Goal: Check status: Check status

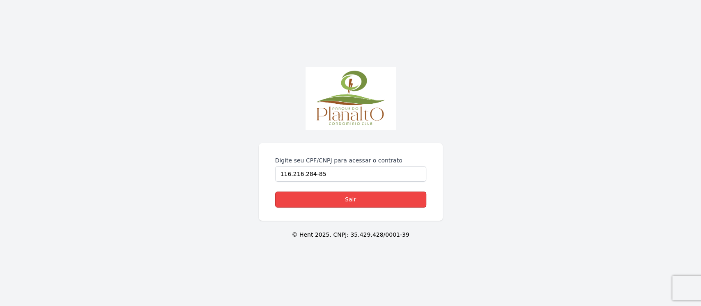
click at [355, 198] on link "Sair" at bounding box center [350, 200] width 151 height 16
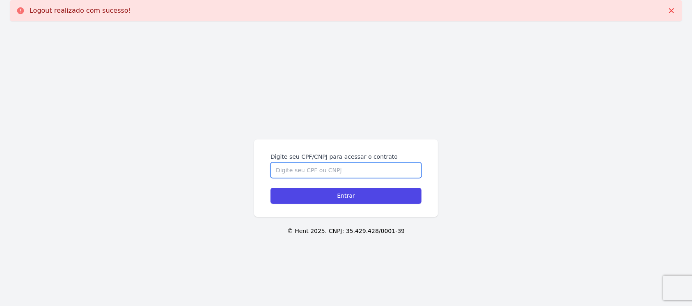
click at [329, 177] on input "Digite seu CPF/CNPJ para acessar o contrato" at bounding box center [346, 171] width 151 height 16
type input "11621628485"
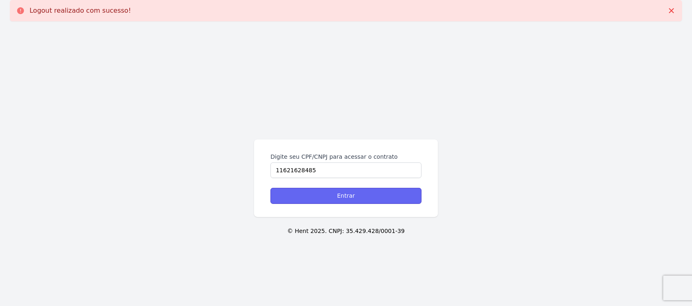
click at [340, 198] on input "Entrar" at bounding box center [346, 196] width 151 height 16
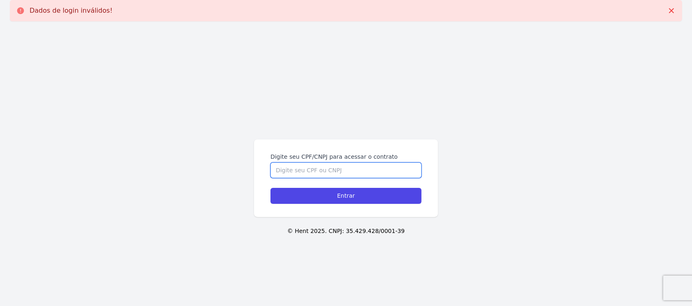
click at [337, 175] on input "Digite seu CPF/CNPJ para acessar o contrato" at bounding box center [346, 171] width 151 height 16
type input "11621628485"
click at [271, 188] on input "Entrar" at bounding box center [346, 196] width 151 height 16
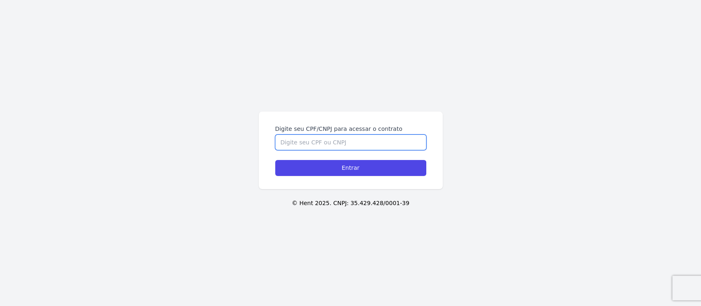
click at [309, 145] on input "Digite seu CPF/CNPJ para acessar o contrato" at bounding box center [350, 143] width 151 height 16
type input "11621628485"
click at [275, 160] on input "Entrar" at bounding box center [350, 168] width 151 height 16
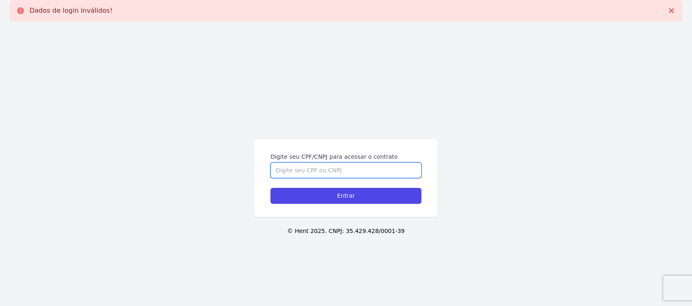
click at [305, 166] on input "Digite seu CPF/CNPJ para acessar o contrato" at bounding box center [346, 171] width 151 height 16
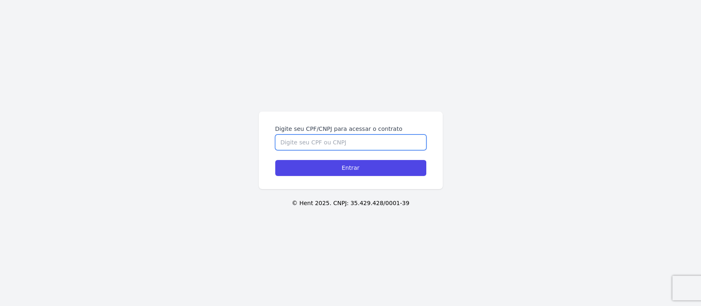
click at [297, 137] on input "Digite seu CPF/CNPJ para acessar o contrato" at bounding box center [350, 143] width 151 height 16
type input "11621628485"
click at [275, 160] on input "Entrar" at bounding box center [350, 168] width 151 height 16
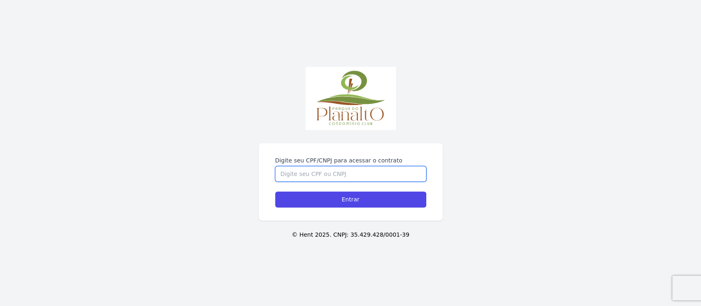
click at [358, 173] on input "Digite seu CPF/CNPJ para acessar o contrato" at bounding box center [350, 174] width 151 height 16
type input "11621628485"
click at [275, 192] on input "Entrar" at bounding box center [350, 200] width 151 height 16
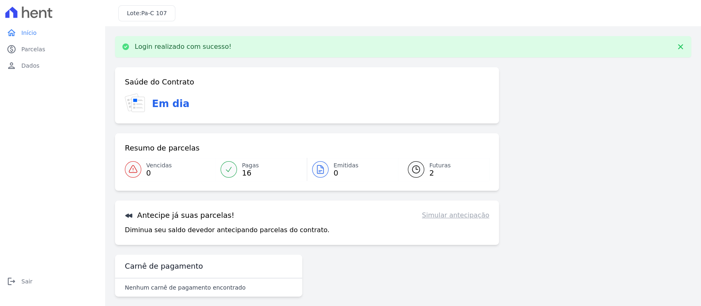
click at [430, 170] on span "2" at bounding box center [439, 173] width 21 height 7
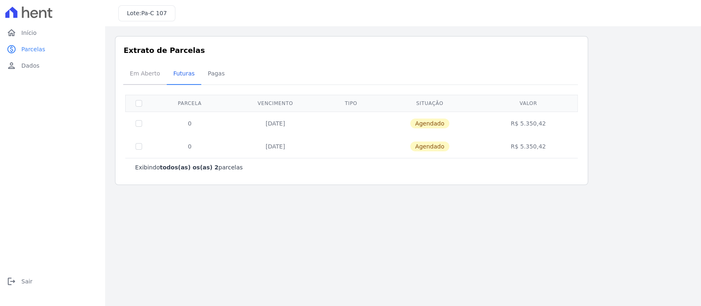
click at [131, 69] on span "Em Aberto" at bounding box center [145, 73] width 40 height 16
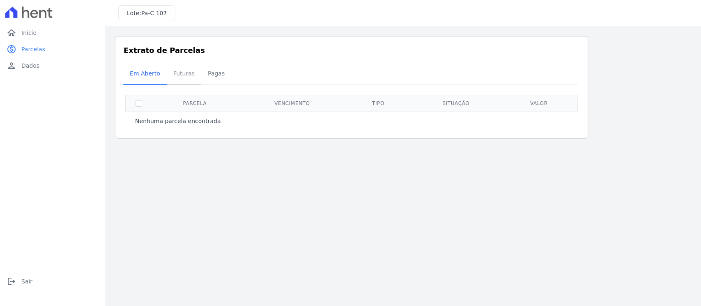
click at [177, 79] on span "Futuras" at bounding box center [183, 73] width 31 height 16
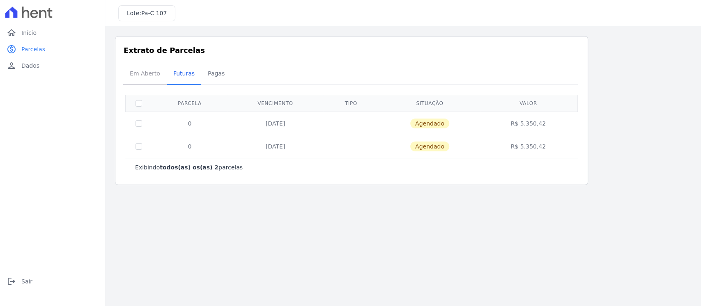
click at [153, 76] on span "Em Aberto" at bounding box center [145, 73] width 40 height 16
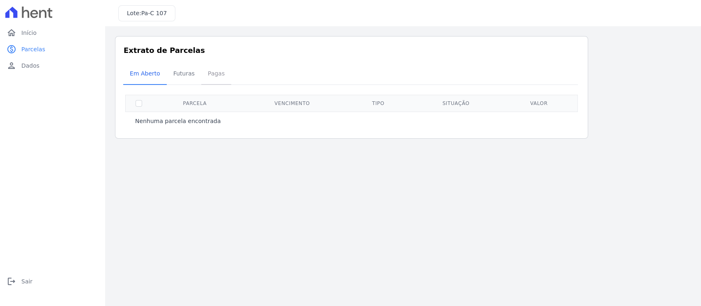
click at [205, 75] on span "Pagas" at bounding box center [216, 73] width 27 height 16
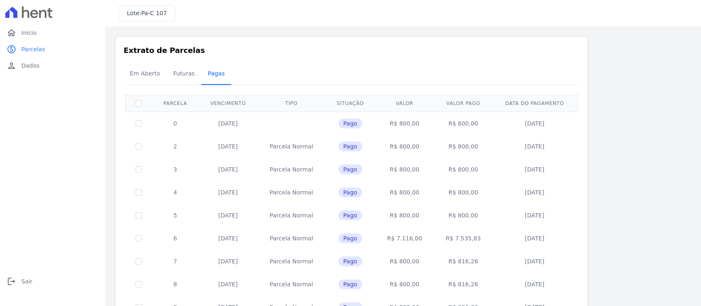
click at [208, 72] on span "Pagas" at bounding box center [216, 73] width 27 height 16
click at [181, 75] on span "Futuras" at bounding box center [183, 73] width 31 height 16
